Goal: Task Accomplishment & Management: Manage account settings

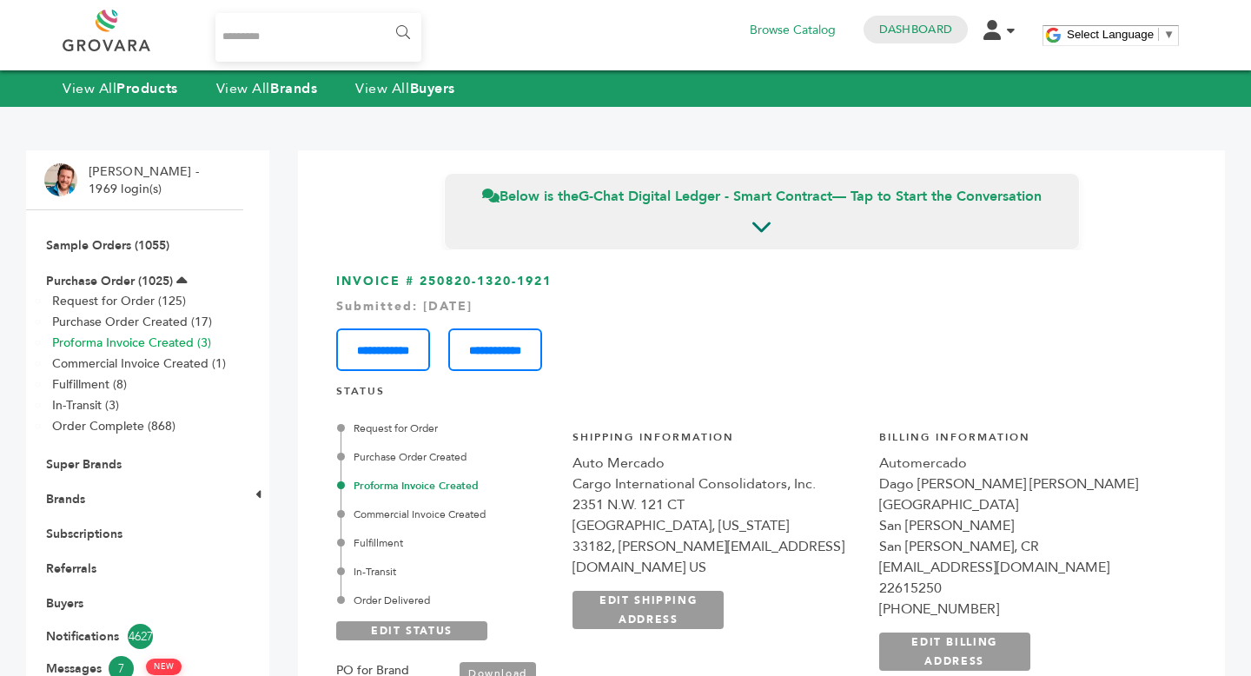
scroll to position [3193, 0]
click at [117, 235] on li "Sample Orders (1055)" at bounding box center [134, 245] width 181 height 35
click at [108, 246] on link "Sample Orders (1055)" at bounding box center [107, 245] width 123 height 17
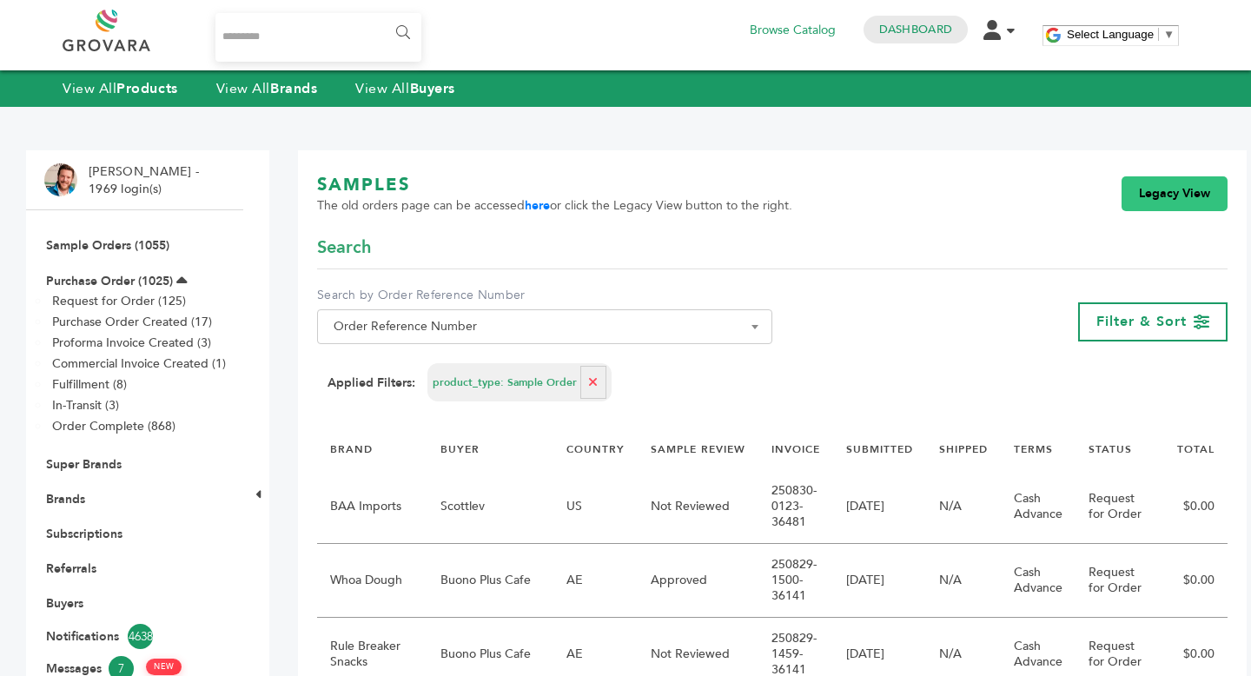
click at [1194, 195] on link "Legacy View" at bounding box center [1174, 193] width 106 height 35
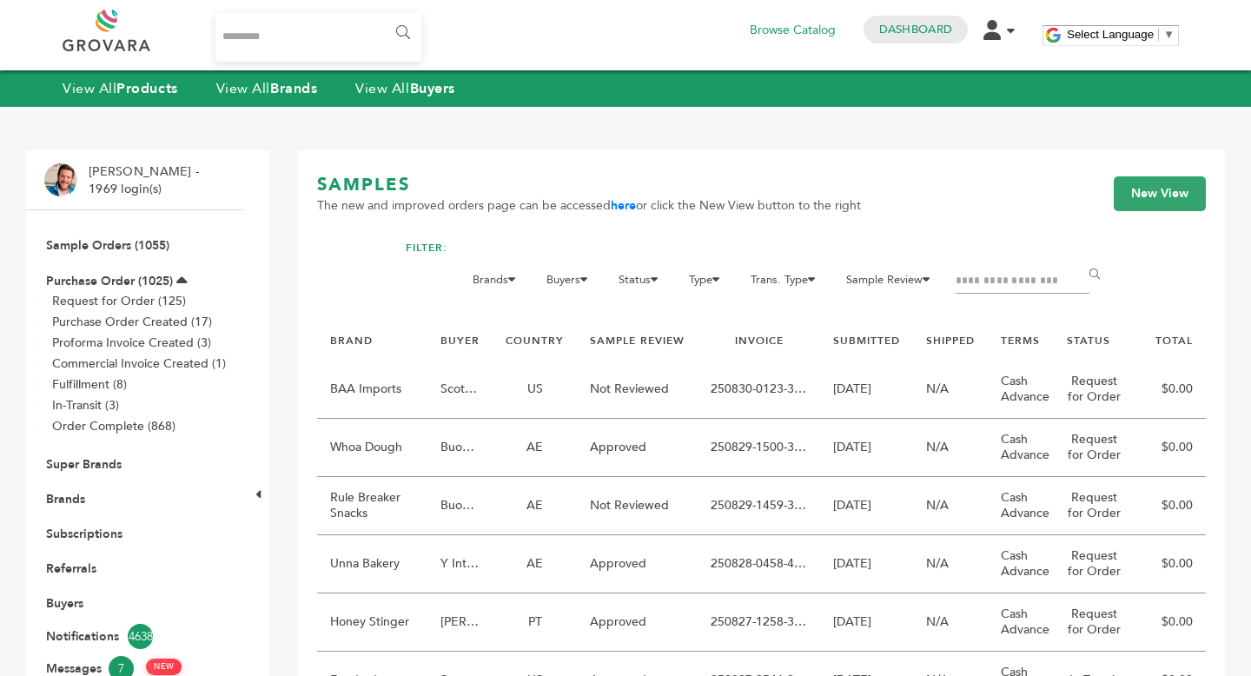
click at [1015, 284] on input "Filter by keywords" at bounding box center [1022, 281] width 134 height 24
type input "**********"
click at [1176, 195] on link "New View" at bounding box center [1160, 193] width 92 height 35
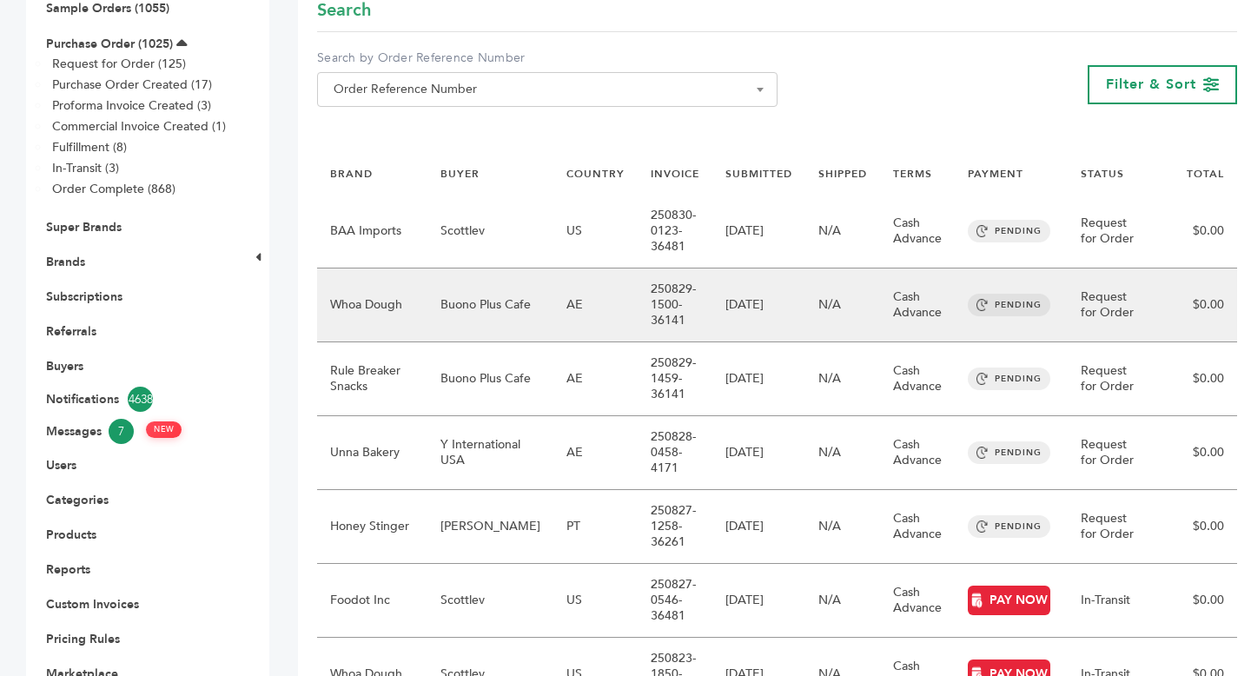
scroll to position [235, 0]
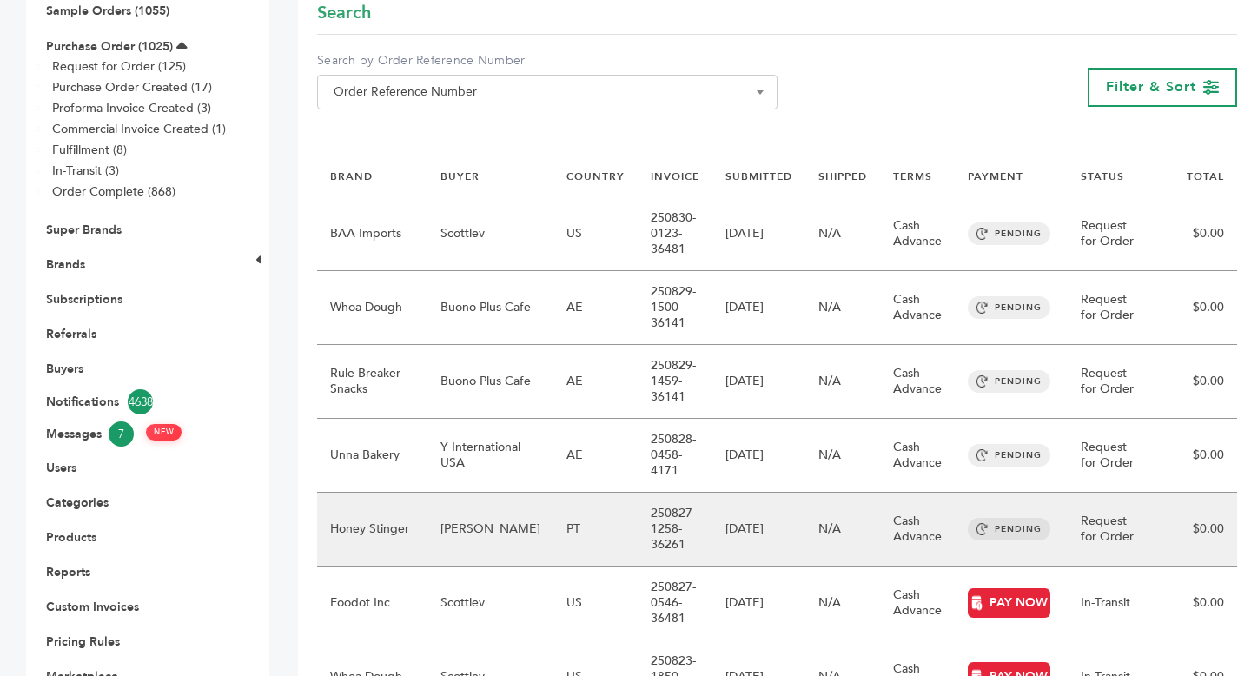
click at [524, 532] on td "[PERSON_NAME]" at bounding box center [490, 529] width 126 height 74
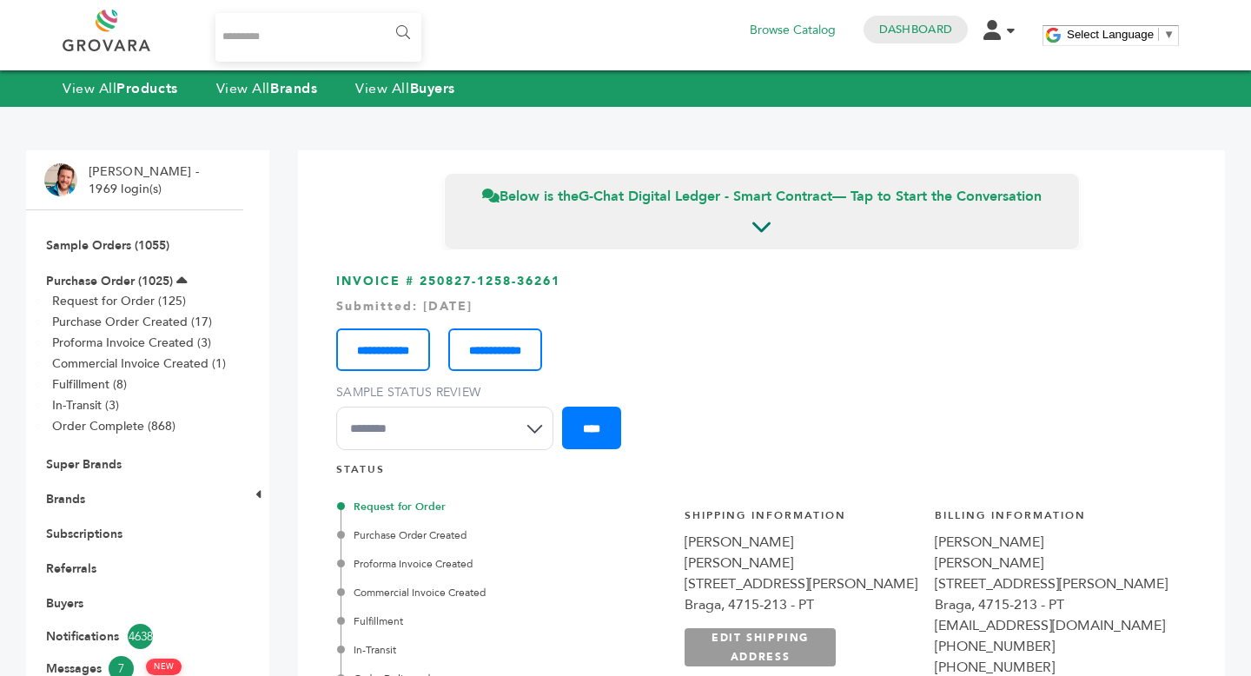
drag, startPoint x: 586, startPoint y: 541, endPoint x: 761, endPoint y: 550, distance: 174.8
click at [761, 550] on div "**********" at bounding box center [925, 627] width 521 height 283
copy div "[PERSON_NAME]"
click at [80, 284] on link "Purchase Order (1025)" at bounding box center [109, 281] width 127 height 17
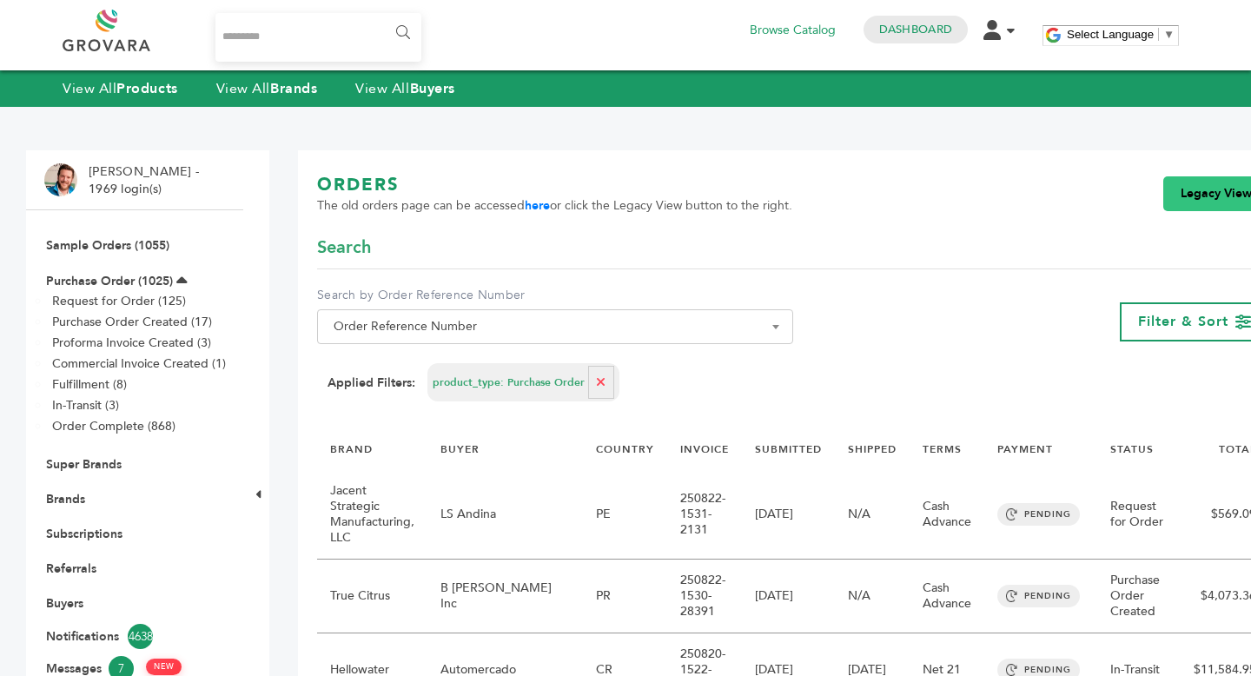
click at [1179, 192] on link "Legacy View" at bounding box center [1216, 193] width 106 height 35
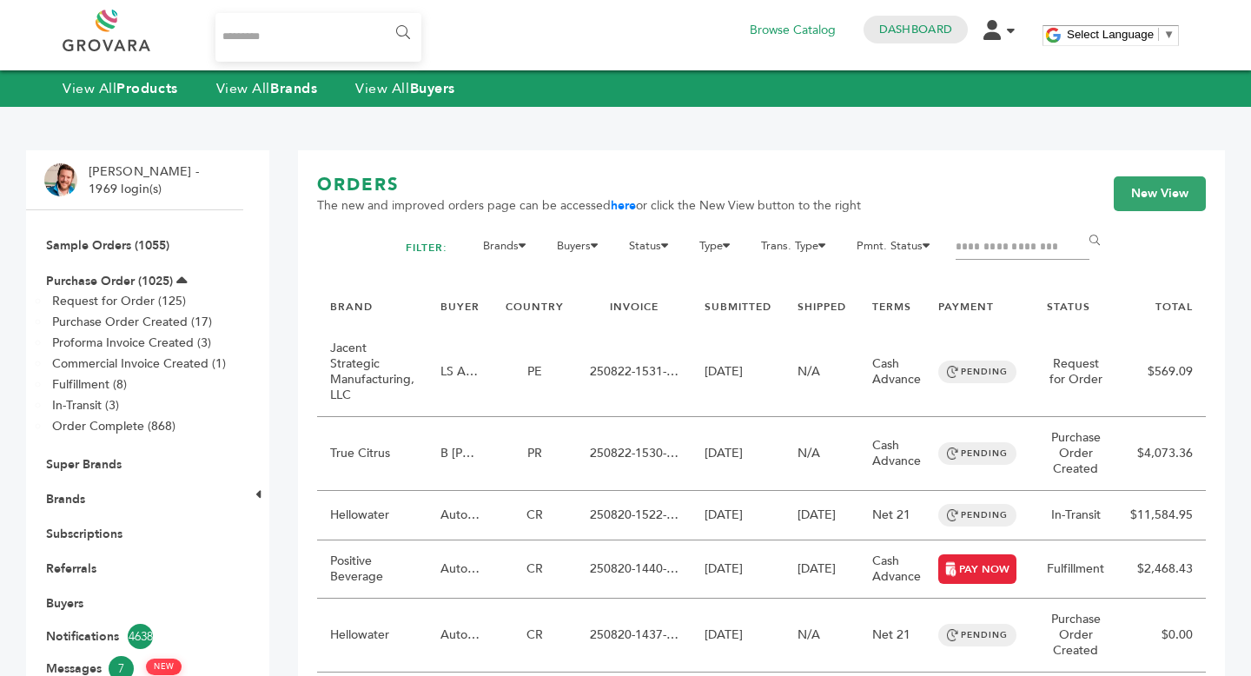
click at [995, 260] on input "Filter by keywords" at bounding box center [1022, 247] width 134 height 24
click at [1004, 260] on input "Filter by keywords" at bounding box center [1022, 247] width 134 height 24
type input "****"
click at [1078, 223] on input "******" at bounding box center [1097, 240] width 39 height 35
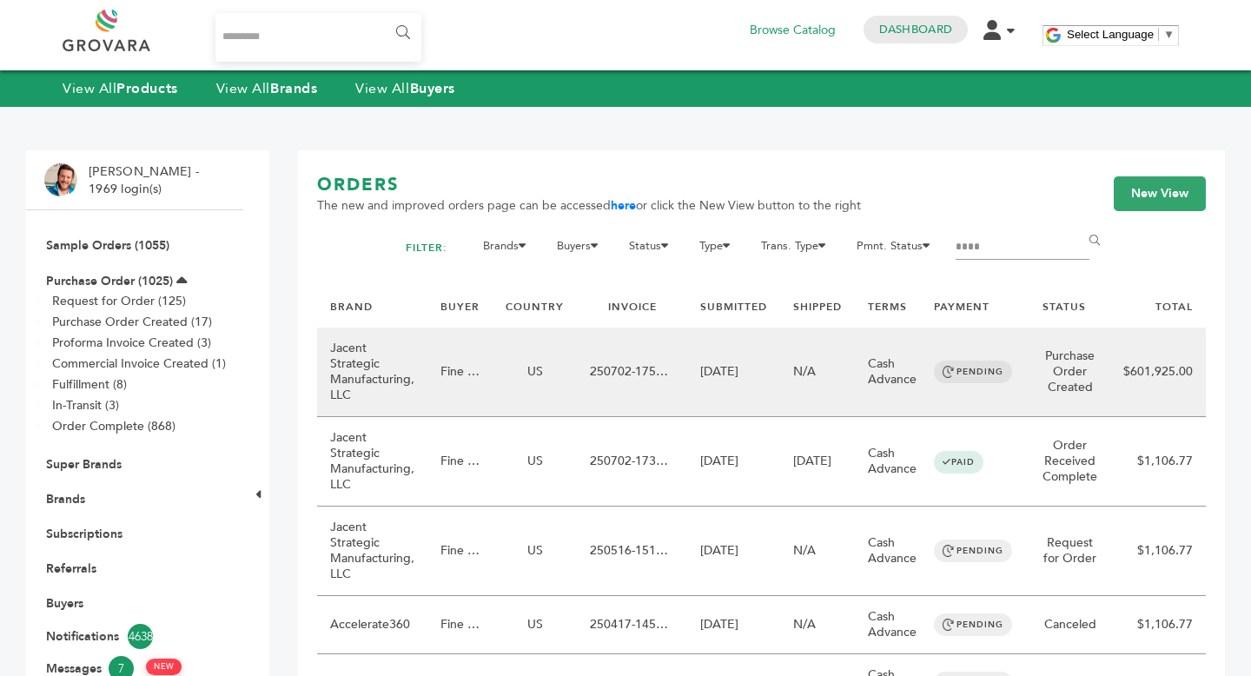
click at [546, 415] on td "US" at bounding box center [534, 371] width 84 height 89
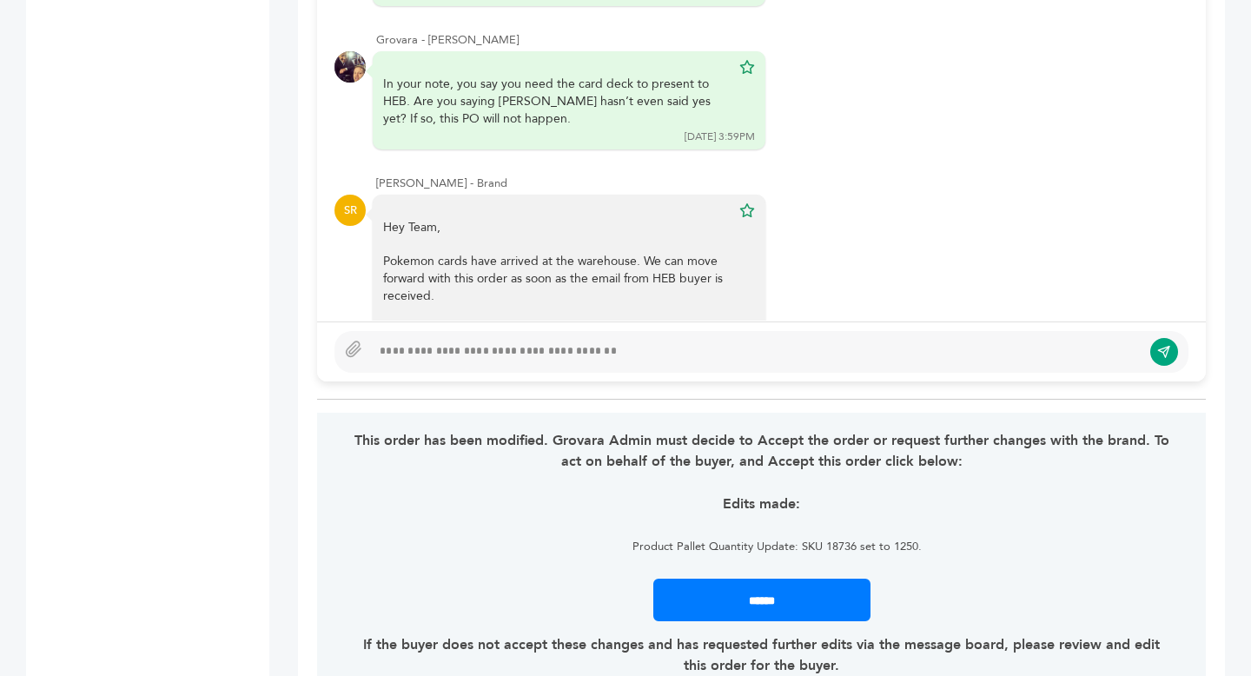
scroll to position [1428, 0]
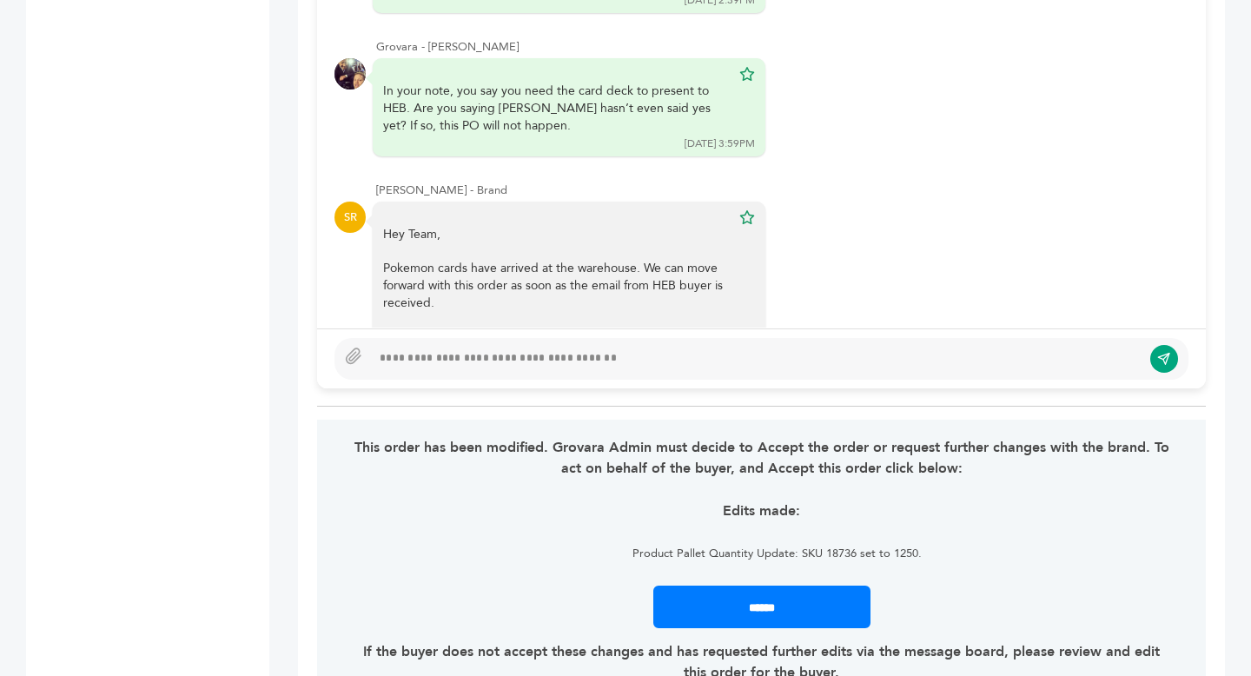
click at [429, 354] on div at bounding box center [756, 358] width 770 height 21
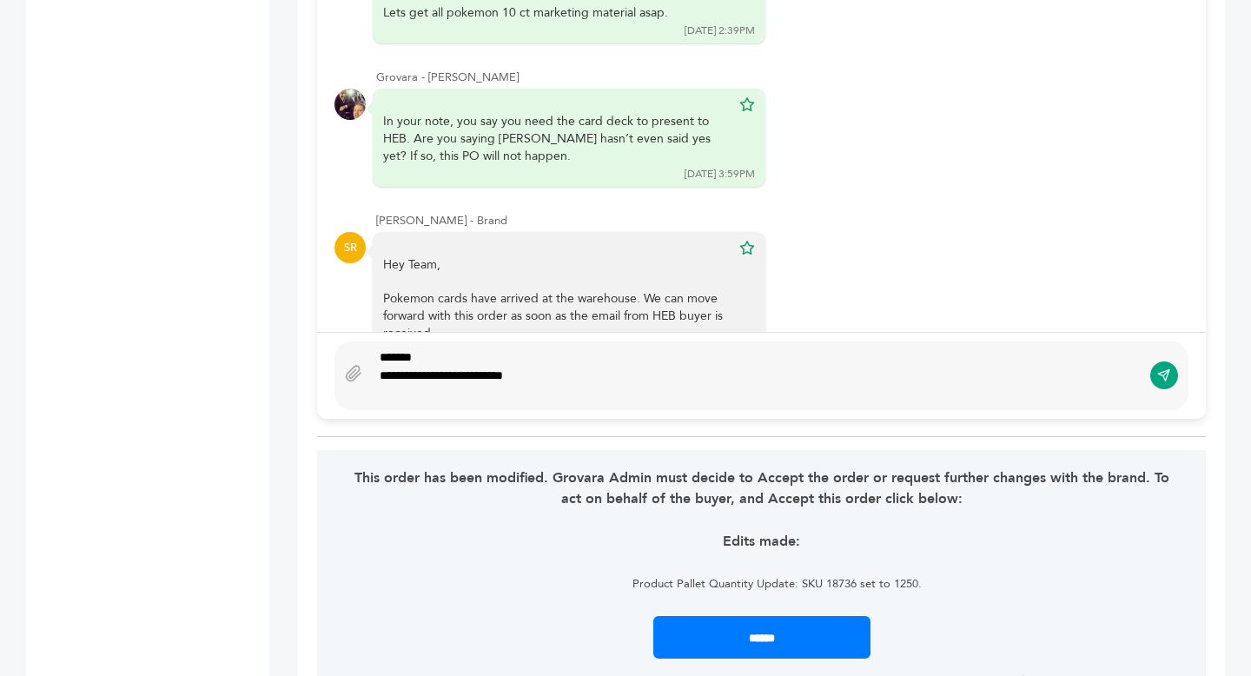
scroll to position [1379, 0]
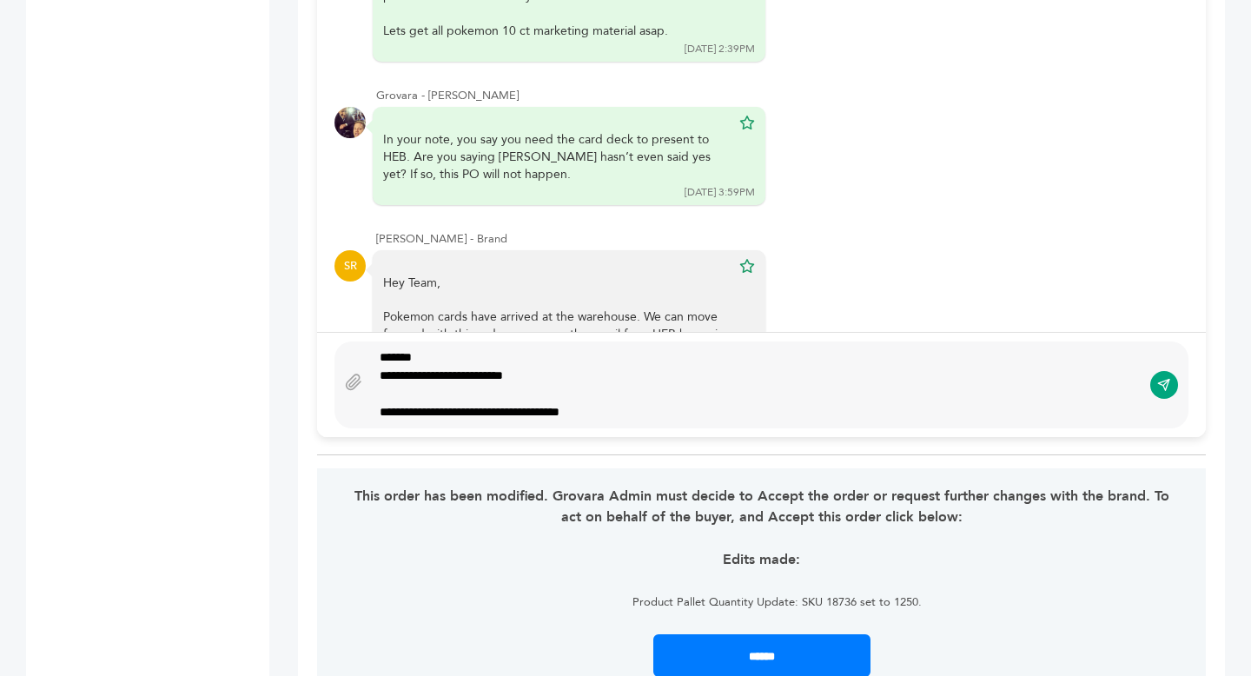
type textarea "**********"
click at [345, 389] on icon at bounding box center [353, 381] width 17 height 17
click at [0, 0] on input "file" at bounding box center [0, 0] width 0 height 0
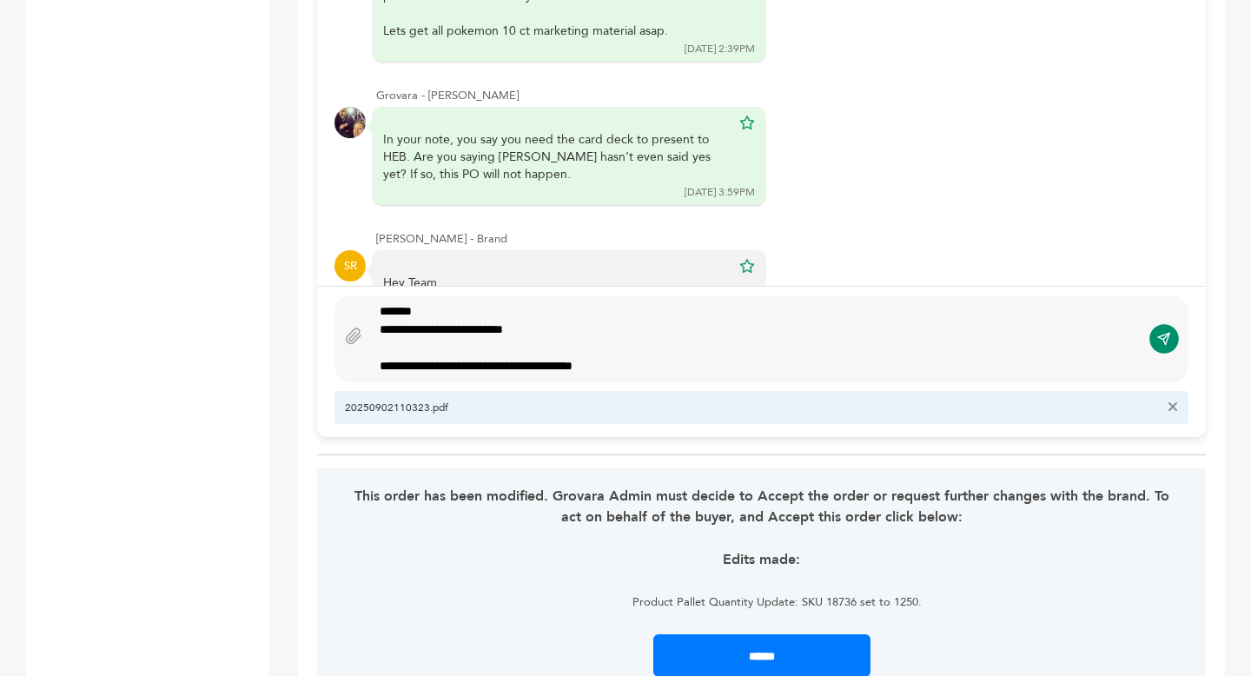
click at [1166, 338] on icon "submit" at bounding box center [1164, 339] width 14 height 15
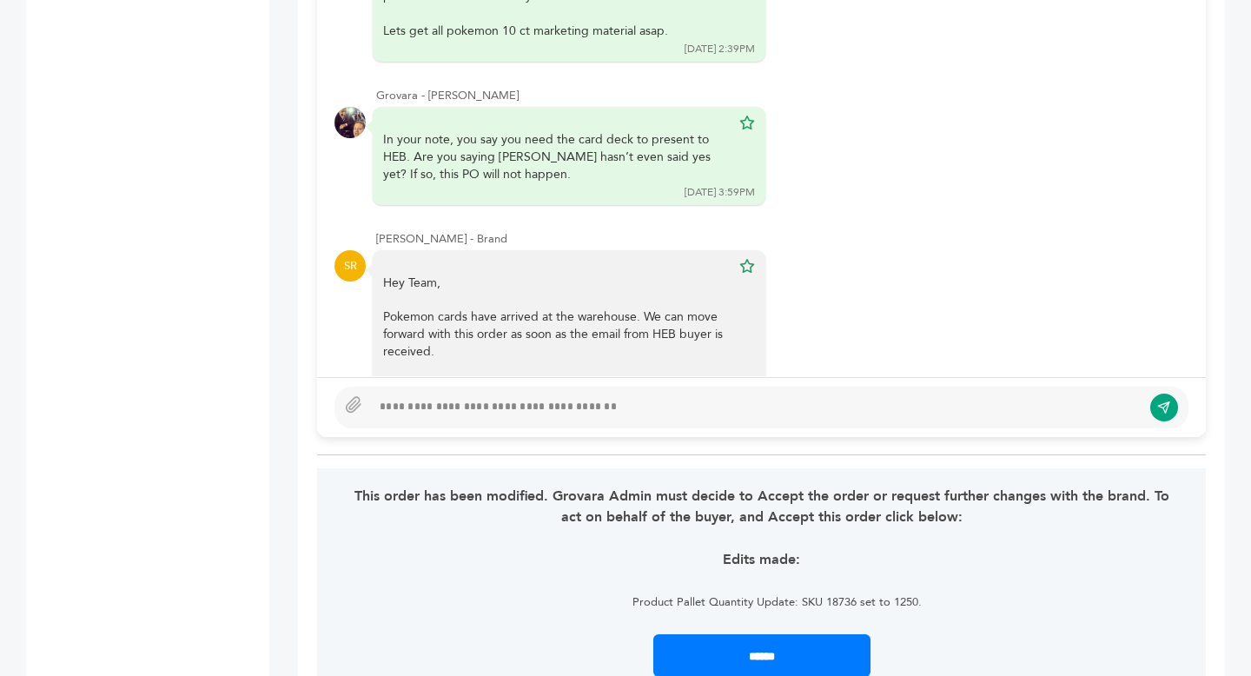
scroll to position [9400, 0]
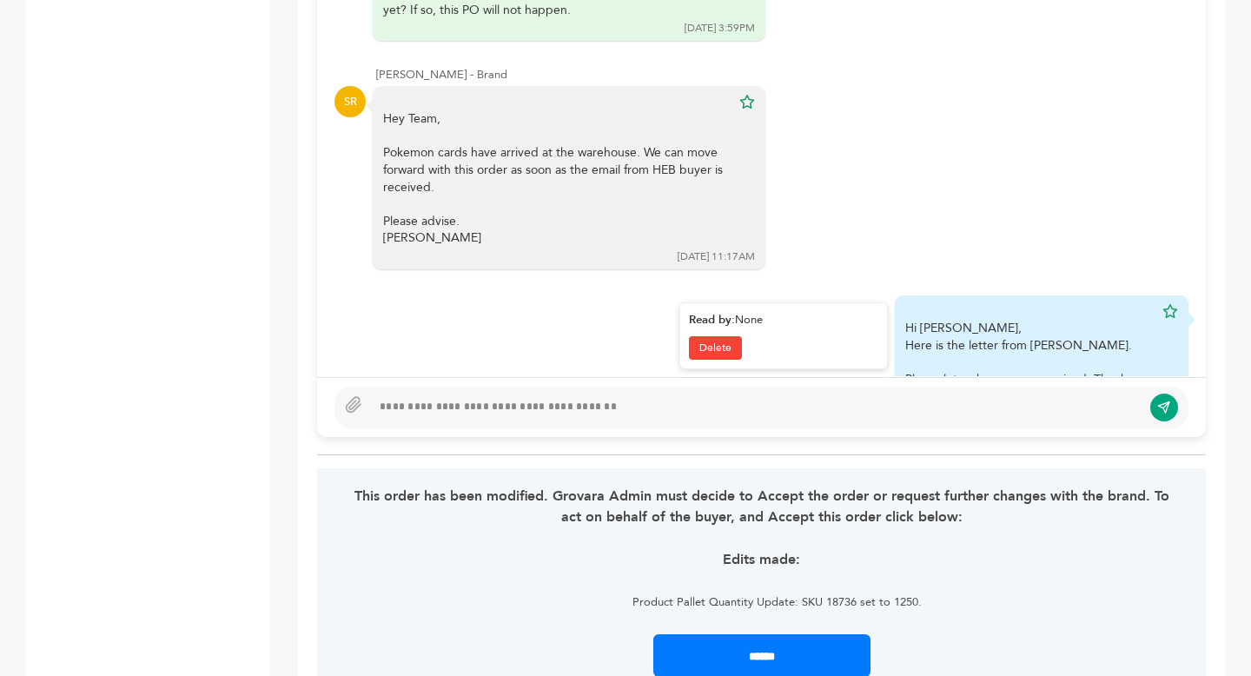
click at [1008, 393] on link "1756830589_20250902110323.pdf" at bounding box center [1004, 401] width 173 height 16
